Goal: Task Accomplishment & Management: Manage account settings

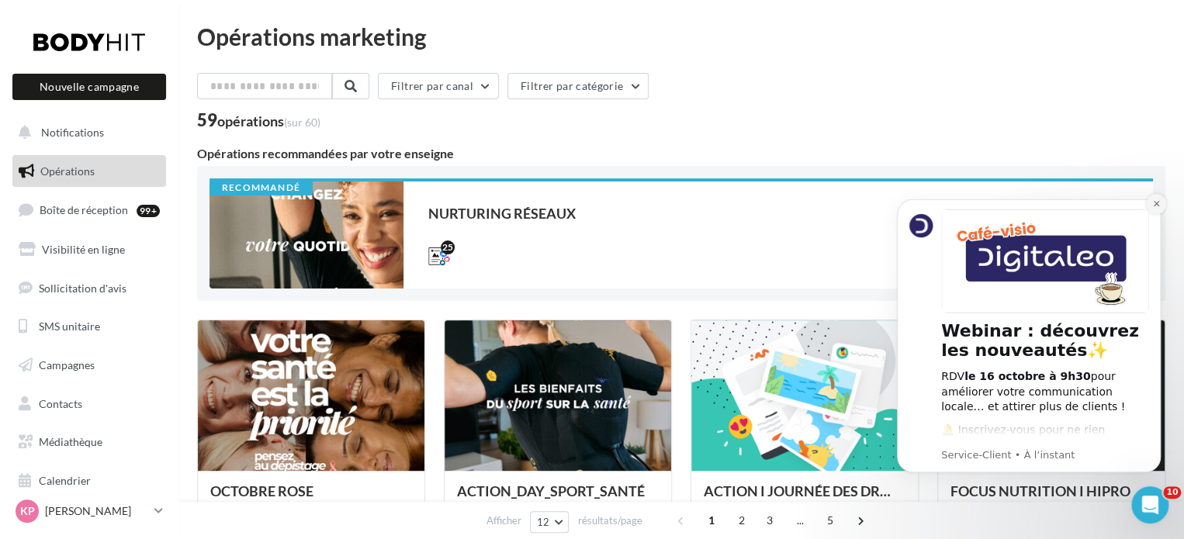
click at [1154, 199] on icon "Dismiss notification" at bounding box center [1156, 203] width 9 height 9
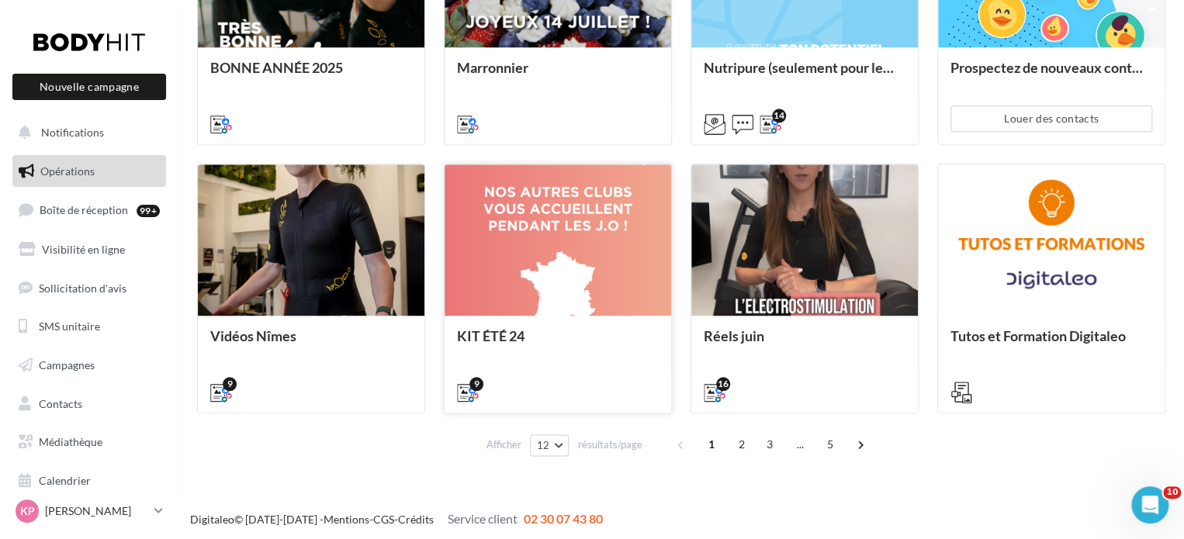
scroll to position [693, 0]
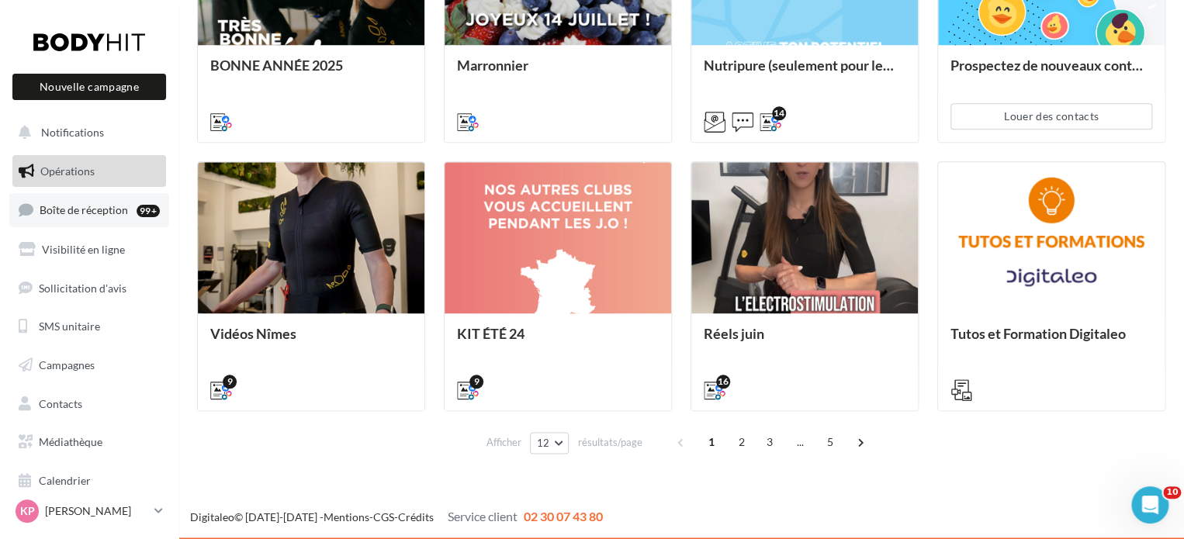
click at [77, 195] on link "Boîte de réception 99+" at bounding box center [89, 209] width 160 height 33
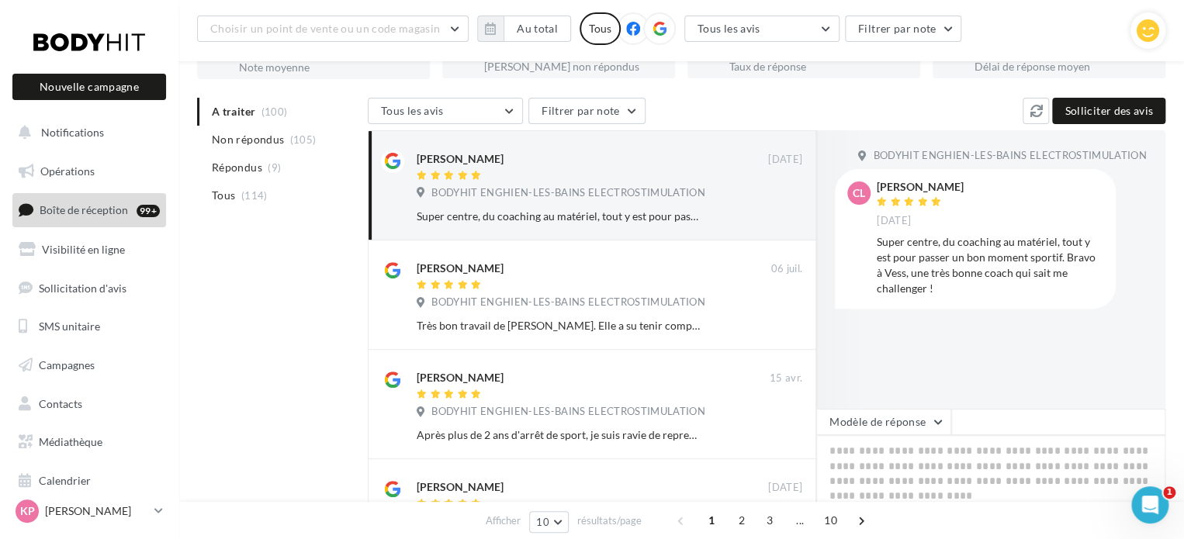
scroll to position [233, 0]
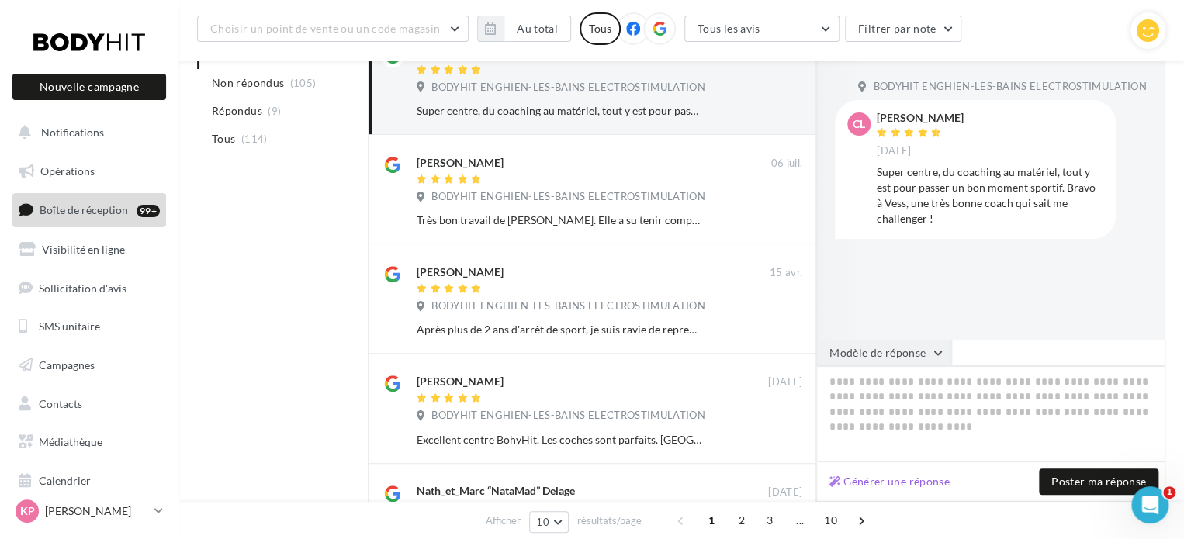
click at [932, 359] on button "Modèle de réponse" at bounding box center [883, 353] width 135 height 26
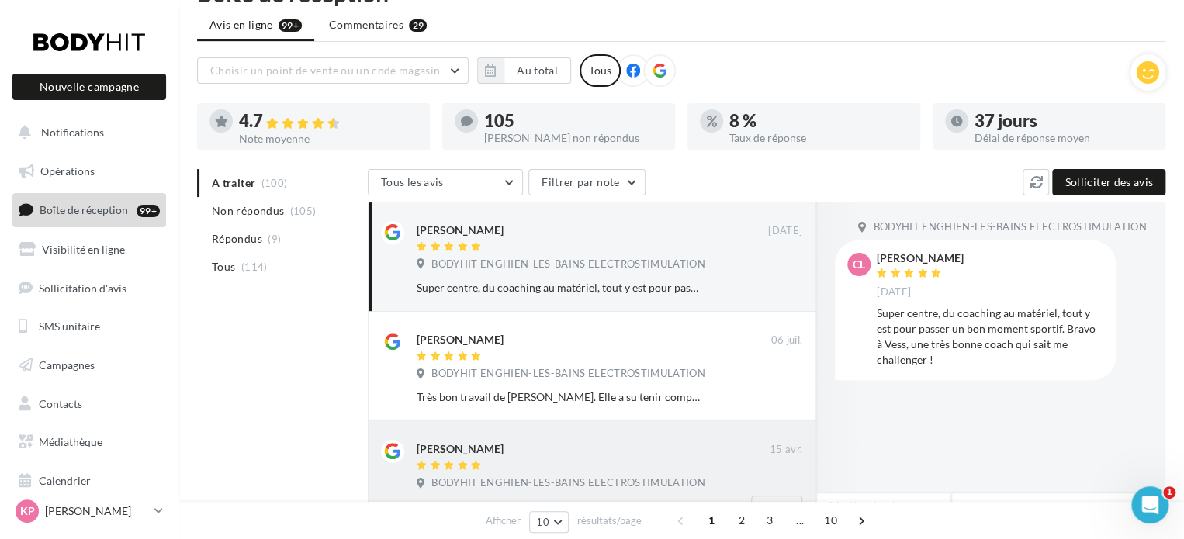
scroll to position [0, 0]
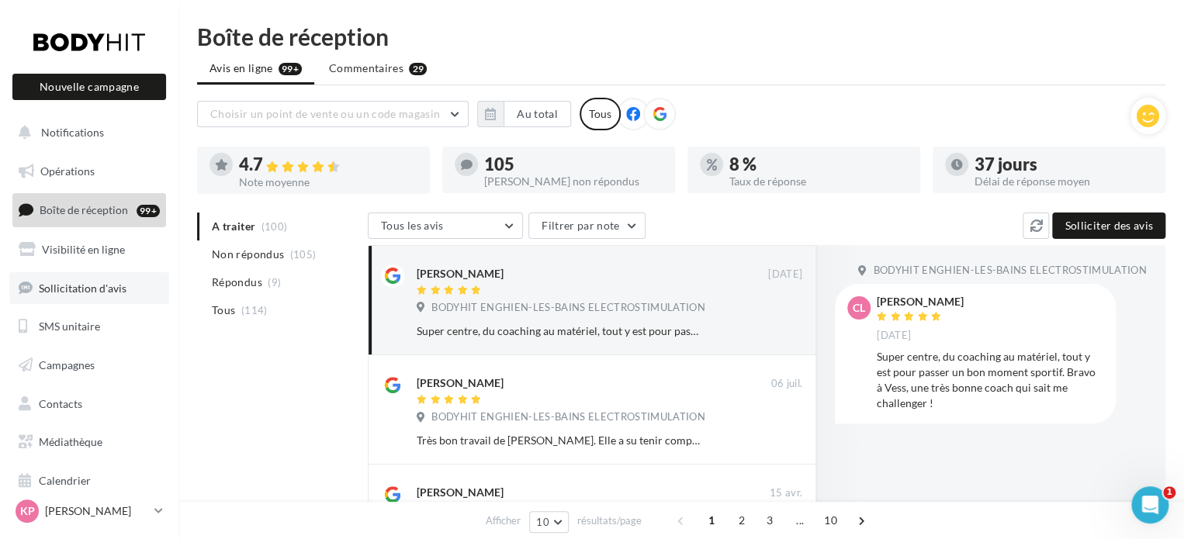
click at [107, 291] on span "Sollicitation d'avis" at bounding box center [83, 287] width 88 height 13
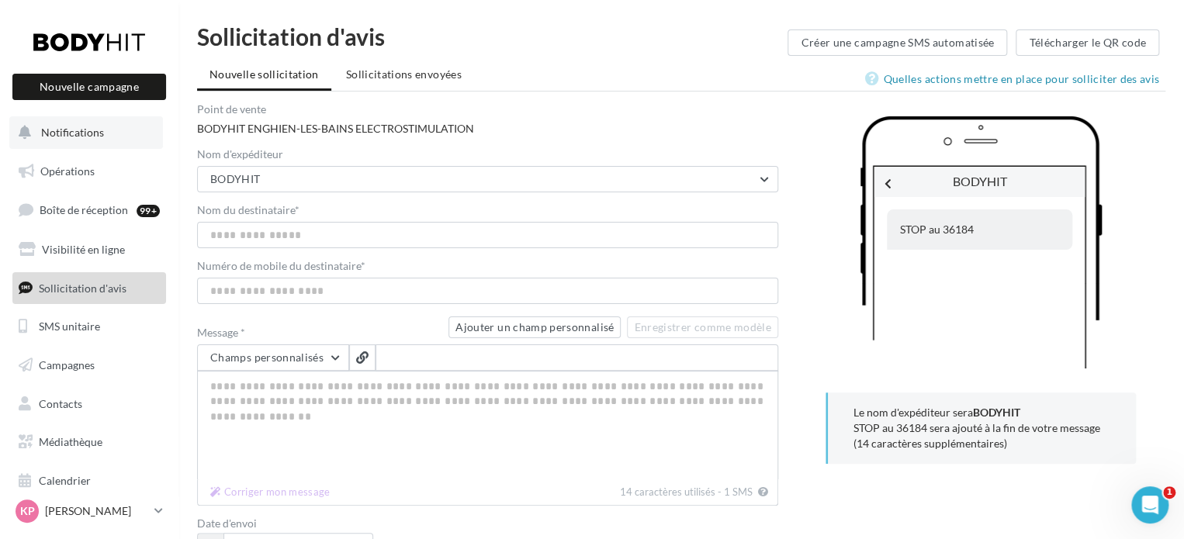
click at [84, 133] on span "Notifications" at bounding box center [72, 132] width 63 height 13
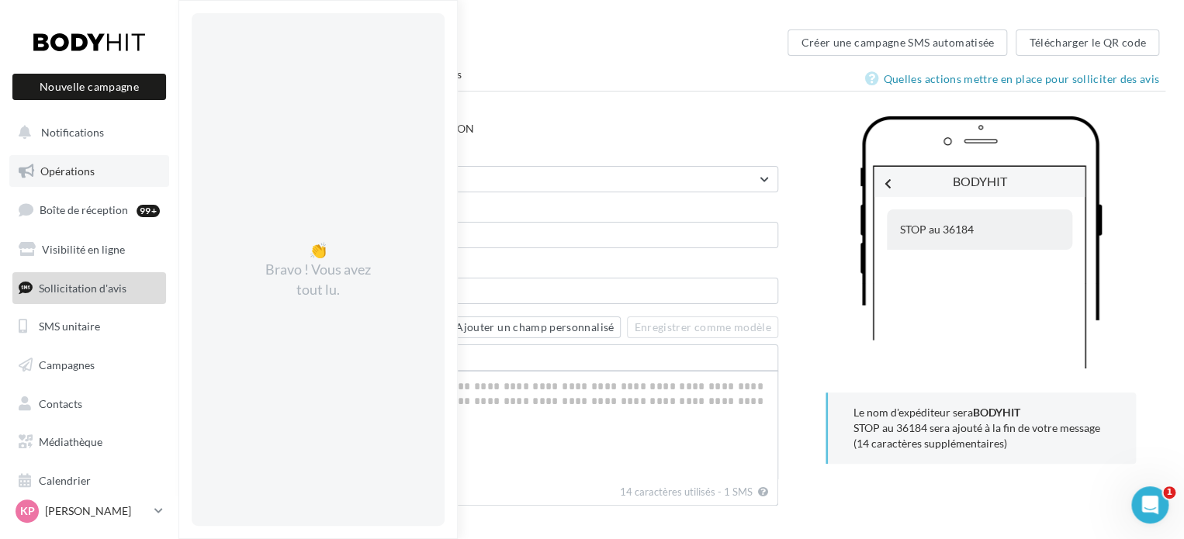
click at [75, 164] on link "Opérations" at bounding box center [89, 171] width 160 height 33
